Goal: Task Accomplishment & Management: Manage account settings

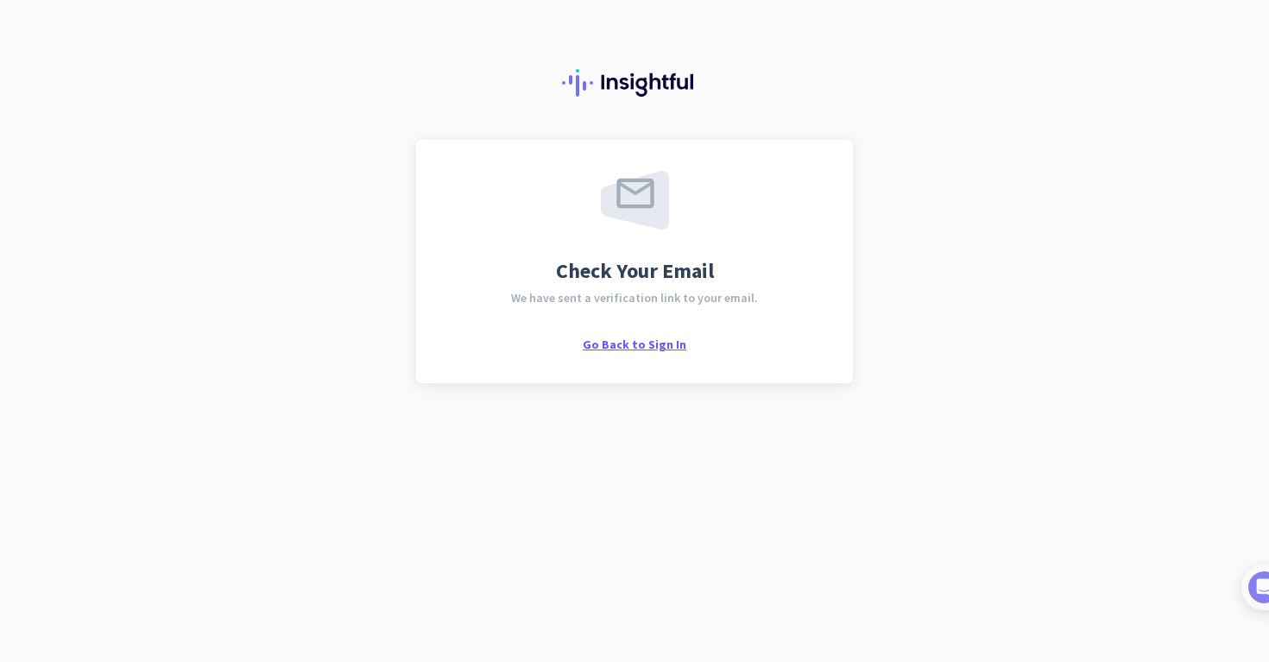
click at [626, 340] on span "Go Back to Sign In" at bounding box center [635, 345] width 104 height 16
click at [621, 346] on span "Go Back to Sign In" at bounding box center [635, 345] width 104 height 16
click at [641, 338] on span "Go Back to Sign In" at bounding box center [635, 345] width 104 height 16
